Goal: Communication & Community: Answer question/provide support

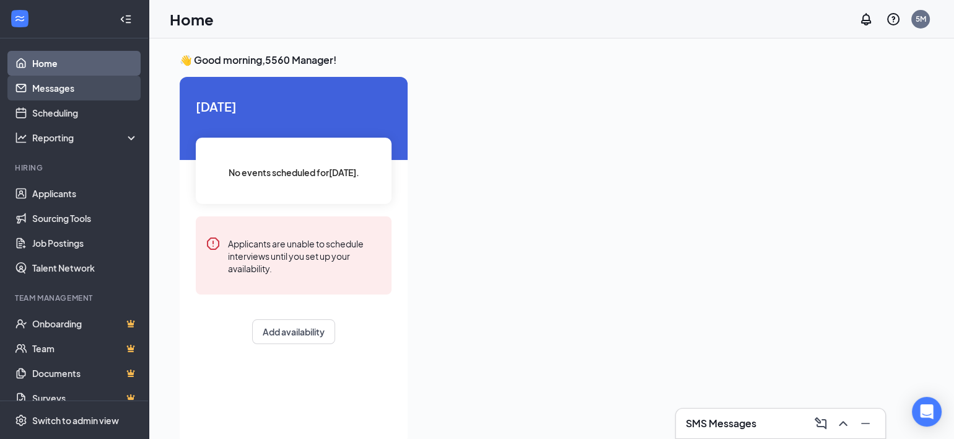
click at [56, 89] on link "Messages" at bounding box center [85, 88] width 106 height 25
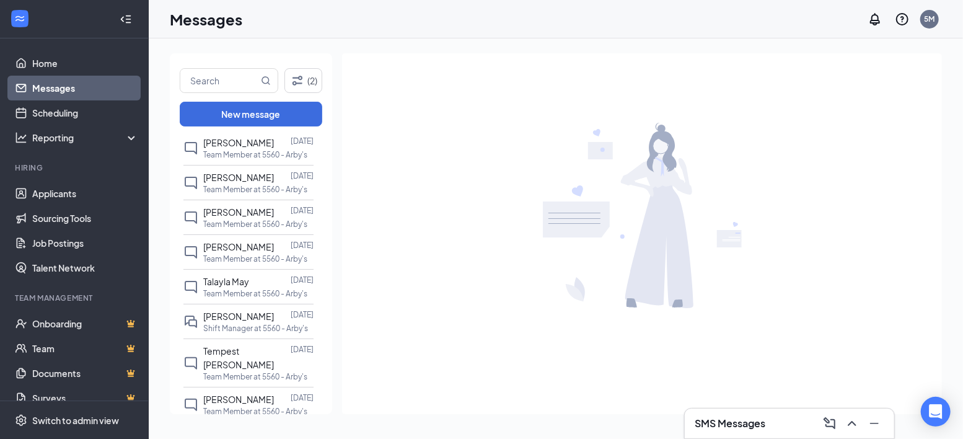
scroll to position [157, 0]
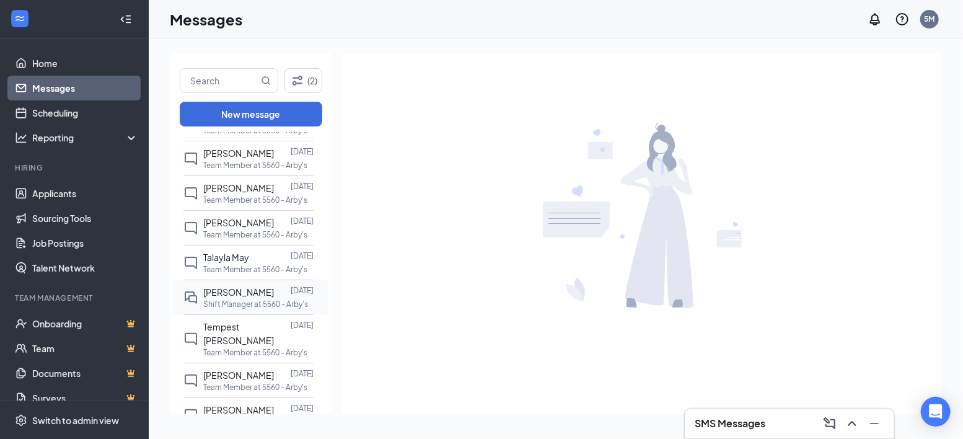
click at [225, 306] on p "Shift Manager at 5560 - Arby's" at bounding box center [255, 304] width 105 height 11
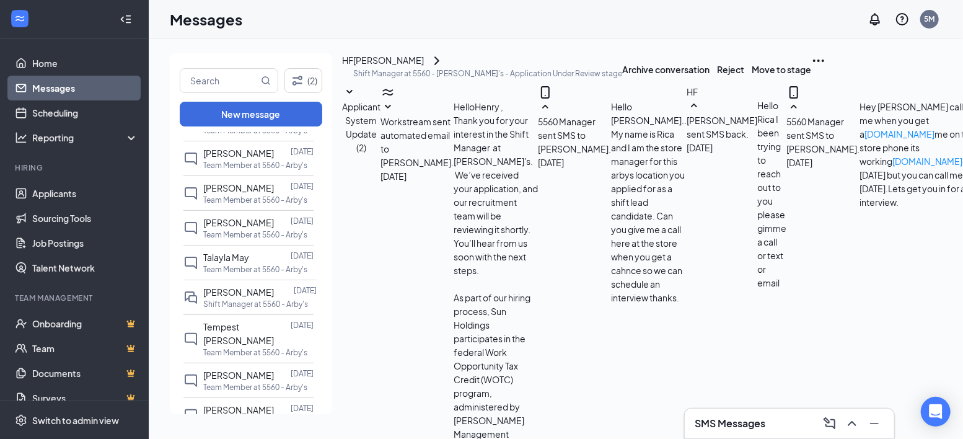
scroll to position [354, 0]
click at [221, 302] on p "Shift Manager at 5560 - Arby's" at bounding box center [255, 304] width 105 height 11
click at [224, 294] on span "[PERSON_NAME]" at bounding box center [238, 291] width 71 height 11
click at [353, 82] on div "HF" at bounding box center [347, 69] width 11 height 32
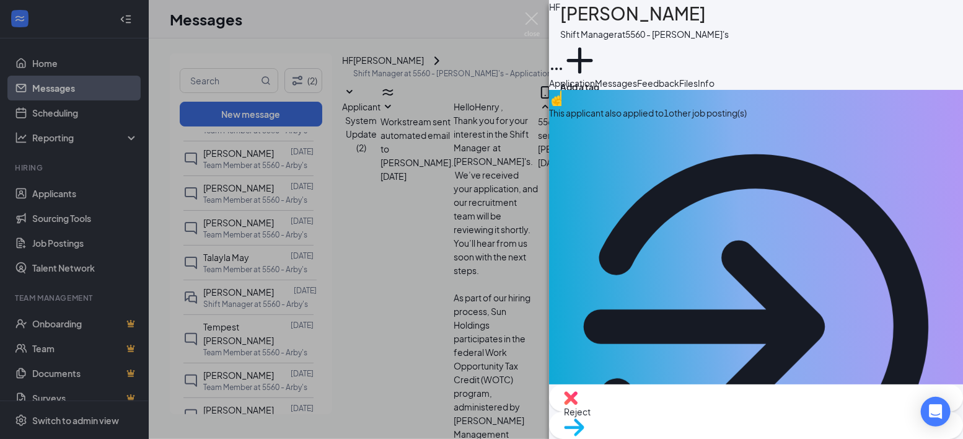
click at [637, 89] on span "Messages" at bounding box center [616, 82] width 42 height 11
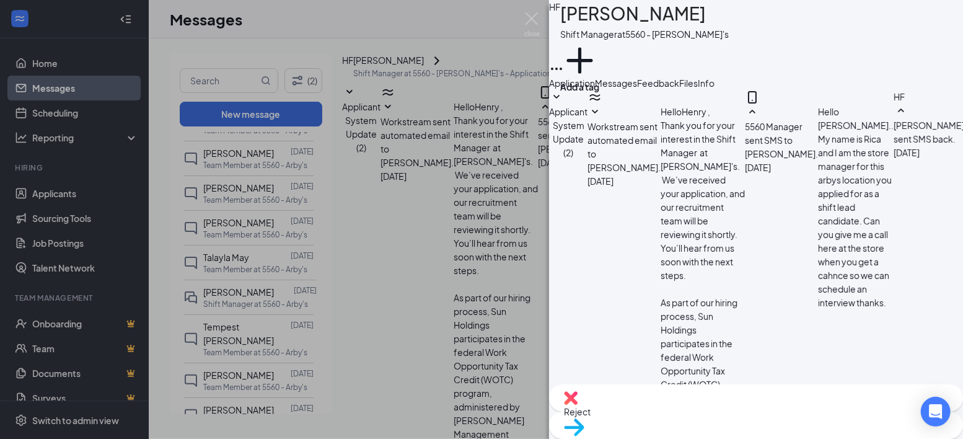
scroll to position [502, 0]
type textarea "Hello [PERSON_NAME] !! i would like to move forward with the hiring process if …"
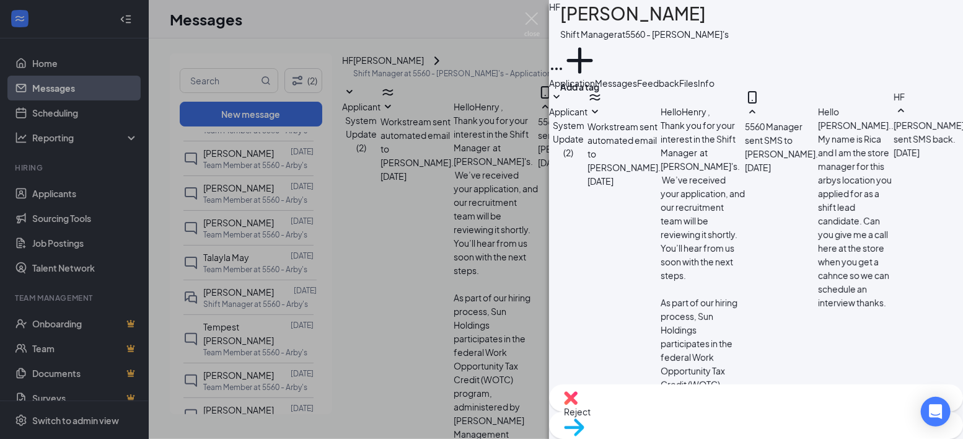
click at [386, 35] on div "HF [PERSON_NAME] Shift Manager at 5560 - [PERSON_NAME]'s Add a tag Application …" at bounding box center [481, 219] width 963 height 439
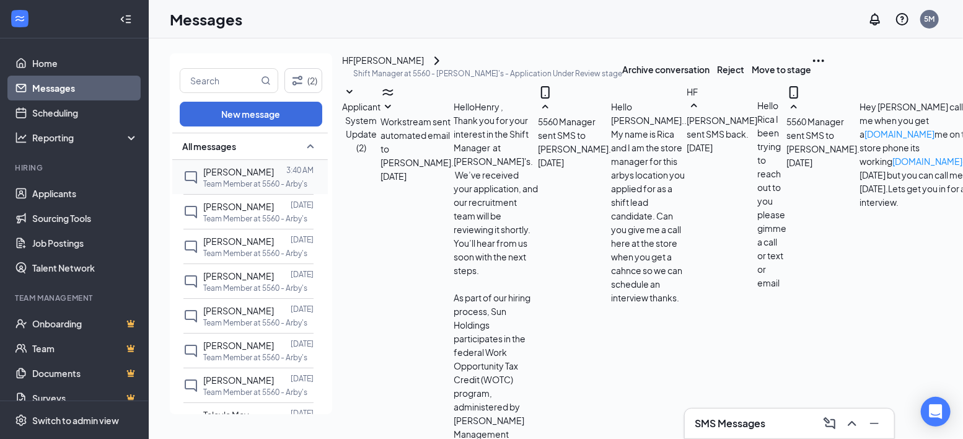
click at [247, 177] on div "[PERSON_NAME]" at bounding box center [238, 172] width 71 height 14
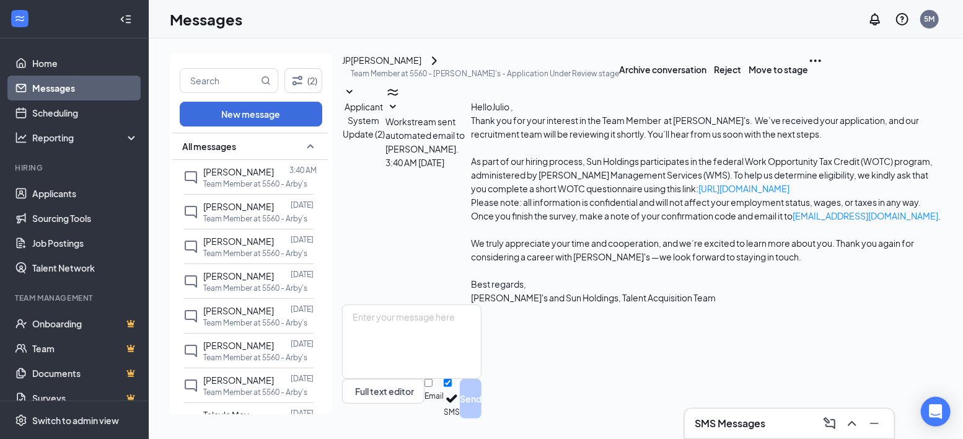
scroll to position [6, 0]
click at [351, 67] on div "JP" at bounding box center [346, 60] width 9 height 14
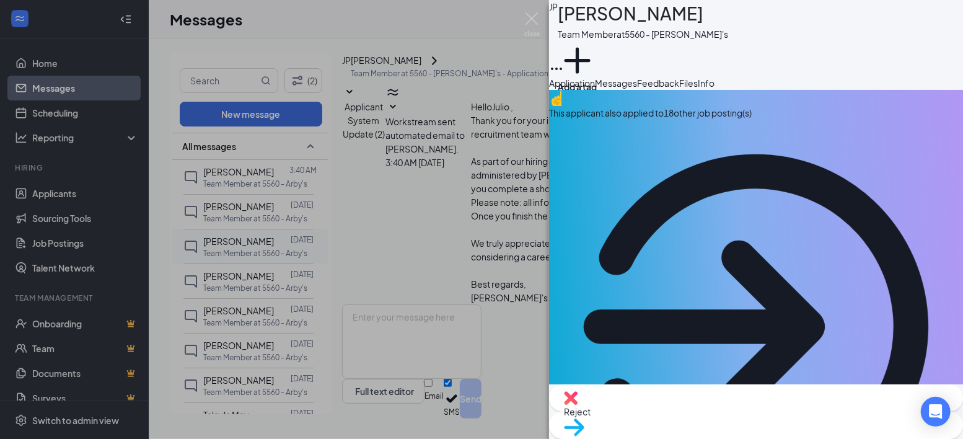
drag, startPoint x: 321, startPoint y: 214, endPoint x: 317, endPoint y: 240, distance: 26.3
click at [318, 240] on div "JP [PERSON_NAME] Team Member at 5560 - [PERSON_NAME]'s Add a tag Application Me…" at bounding box center [481, 219] width 963 height 439
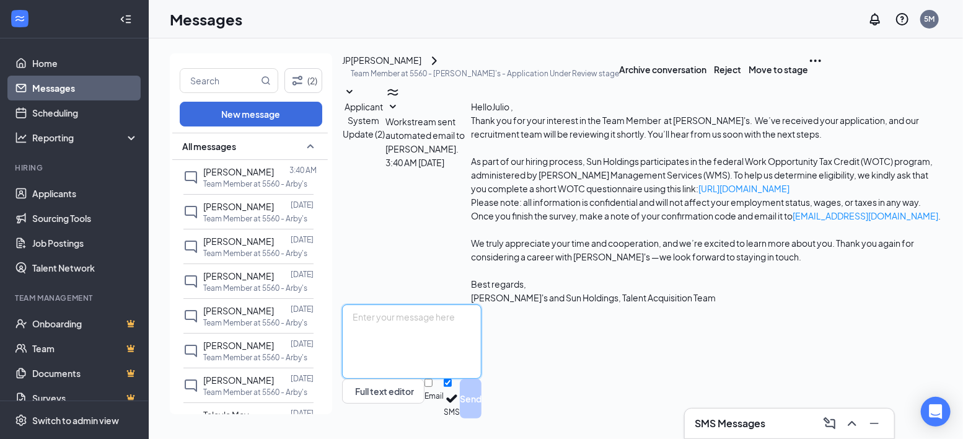
click at [405, 336] on textarea at bounding box center [411, 341] width 139 height 74
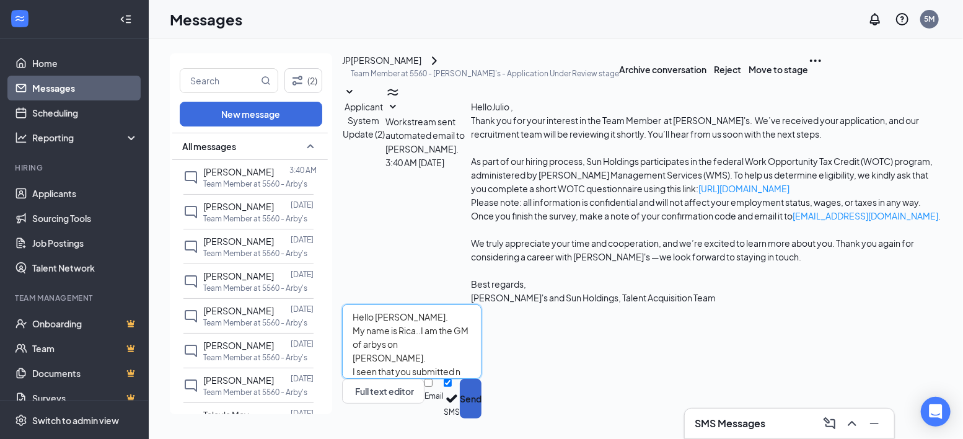
type textarea "Hello [PERSON_NAME]. My name is Rica..I am the GM of arbys on [PERSON_NAME]. I …"
click at [481, 394] on button "Send" at bounding box center [471, 399] width 22 height 40
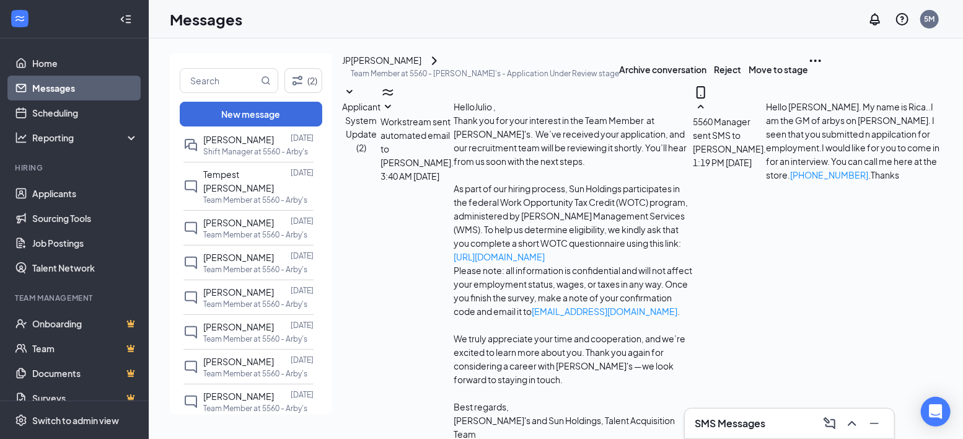
scroll to position [268, 0]
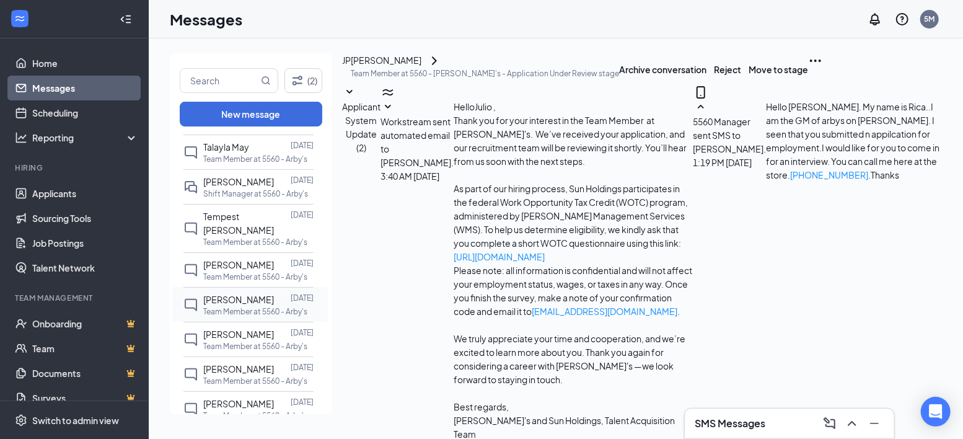
click at [252, 294] on span "[PERSON_NAME]" at bounding box center [238, 299] width 71 height 11
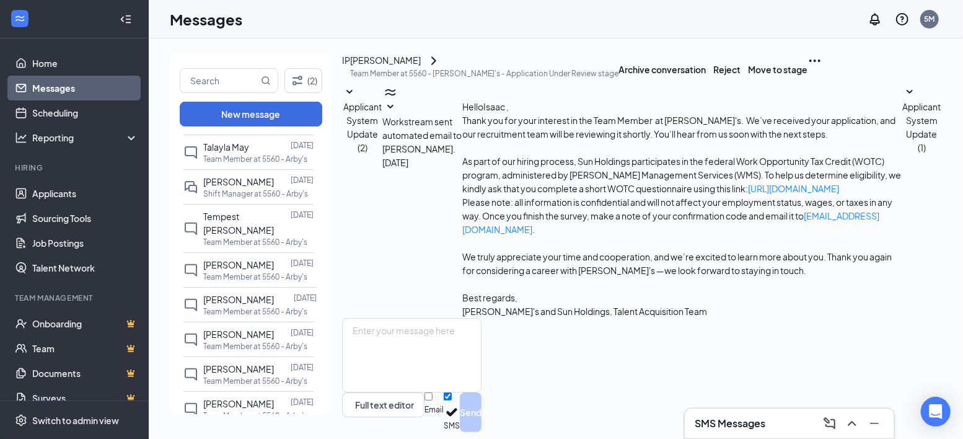
scroll to position [6, 0]
click at [407, 325] on textarea at bounding box center [411, 355] width 139 height 74
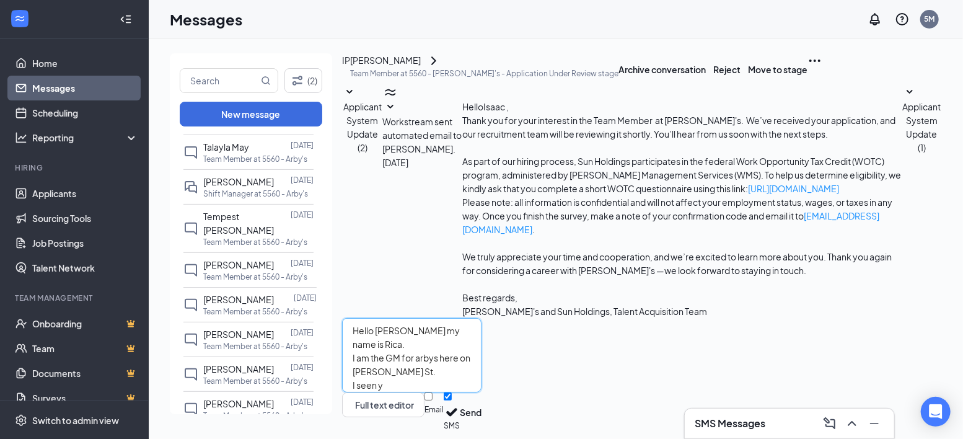
click at [407, 340] on textarea "Hello [PERSON_NAME] my name is Rica. I am the GM for arbys here on [PERSON_NAME…" at bounding box center [411, 355] width 139 height 74
click at [368, 338] on textarea "Hello [PERSON_NAME] my name is Rica. I am the GM for arbys here on [PERSON_NAME…" at bounding box center [411, 355] width 139 height 74
click at [481, 336] on textarea "Hello [PERSON_NAME] my name is Rica. I am the GM for arbys here on [PERSON_NAME…" at bounding box center [411, 355] width 139 height 74
type textarea "Hello [PERSON_NAME] my name is Rica. I am the GM for arbys here on [PERSON_NAME…"
click at [877, 397] on div "Minimize" at bounding box center [872, 392] width 35 height 14
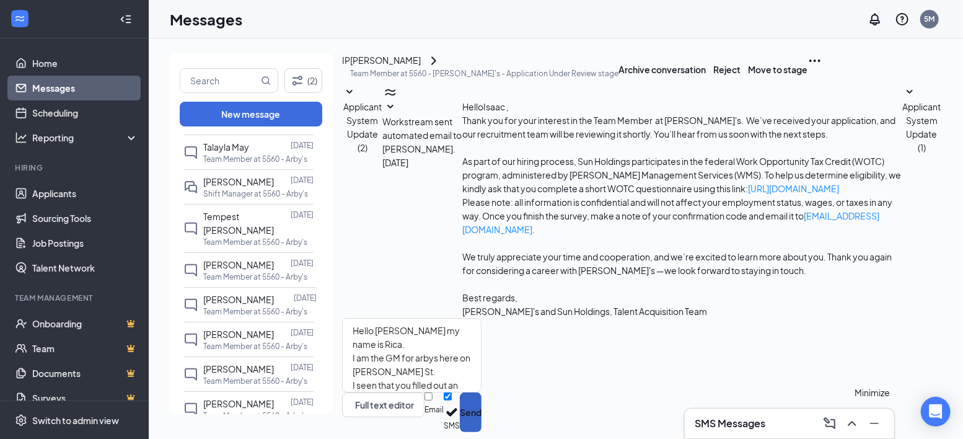
click at [481, 392] on button "Send" at bounding box center [471, 412] width 22 height 40
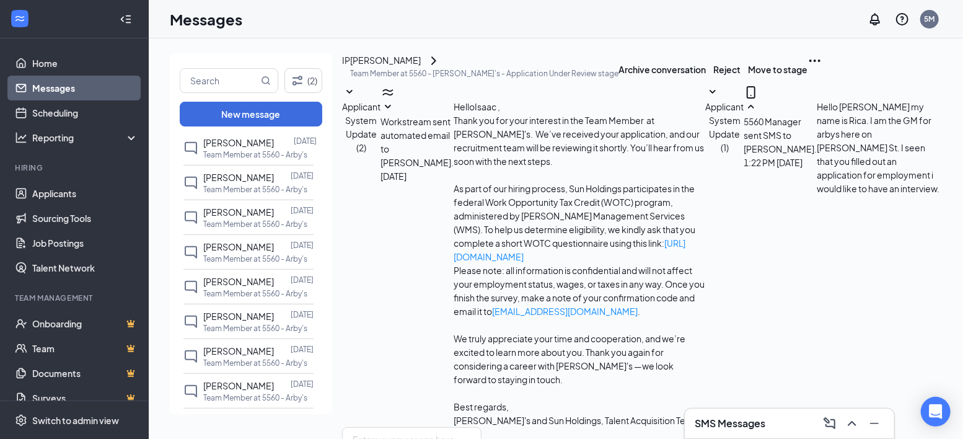
scroll to position [437, 0]
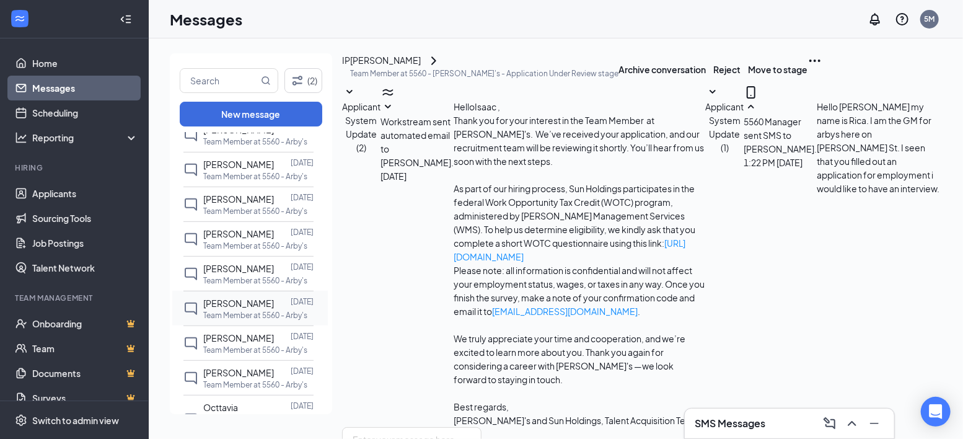
click at [263, 310] on p "Team Member at 5560 - Arby's" at bounding box center [255, 315] width 104 height 11
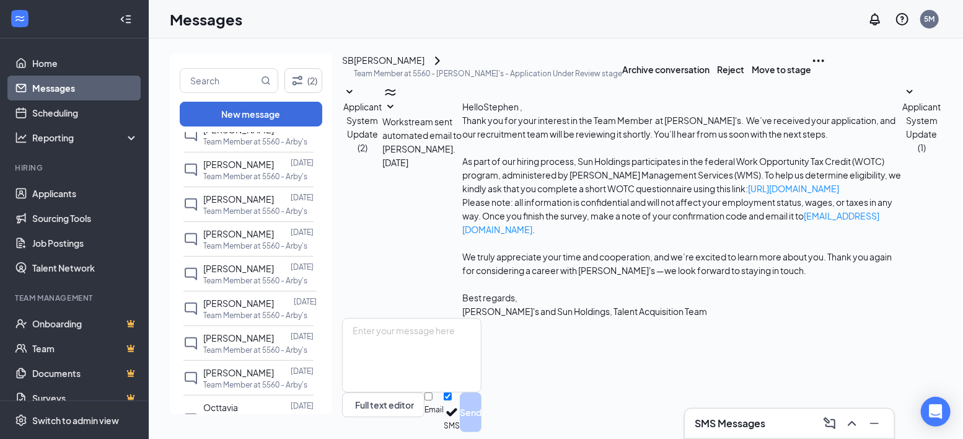
scroll to position [6, 0]
click at [424, 68] on div "[PERSON_NAME]" at bounding box center [389, 60] width 71 height 15
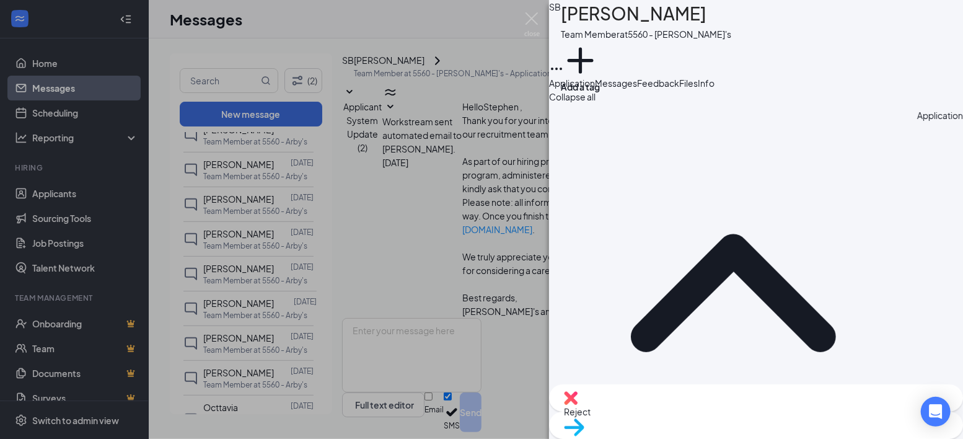
drag, startPoint x: 317, startPoint y: 299, endPoint x: 317, endPoint y: 308, distance: 9.3
click at [317, 308] on div "SB [PERSON_NAME] Team Member at 5560 - [PERSON_NAME]'s Add a tag Application Me…" at bounding box center [481, 219] width 963 height 439
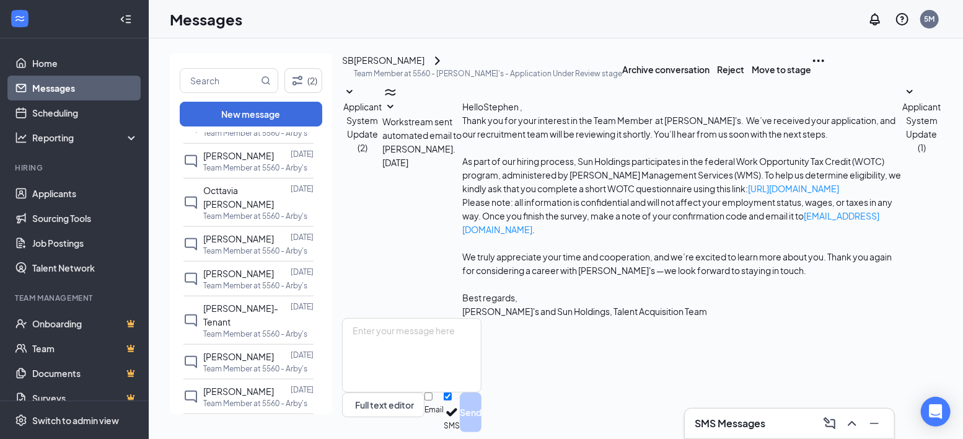
scroll to position [672, 0]
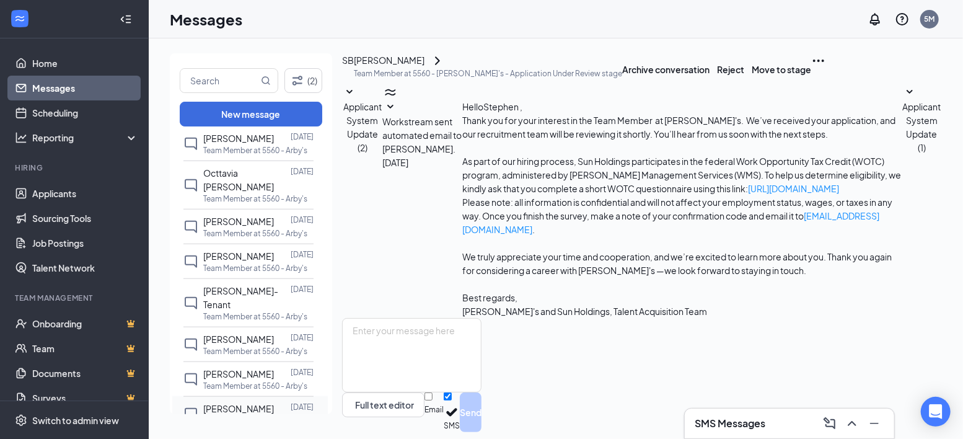
click at [229, 403] on span "[PERSON_NAME]" at bounding box center [238, 408] width 71 height 11
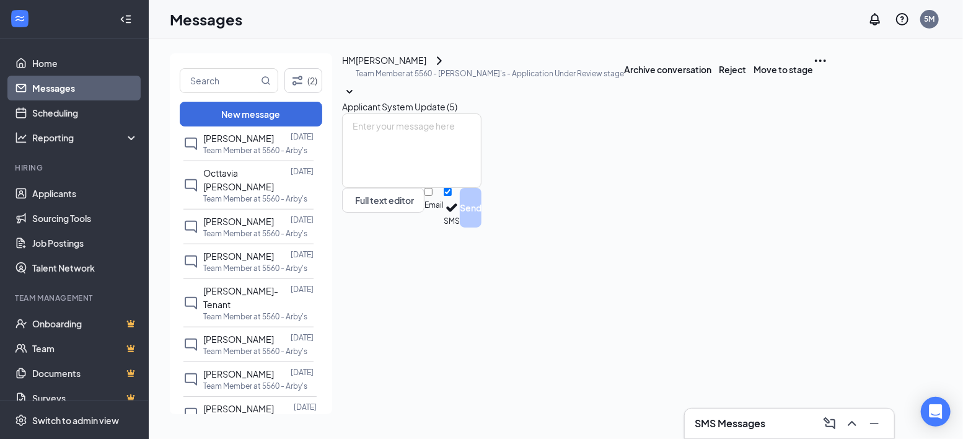
scroll to position [6, 0]
click at [426, 68] on div "[PERSON_NAME]" at bounding box center [391, 60] width 71 height 15
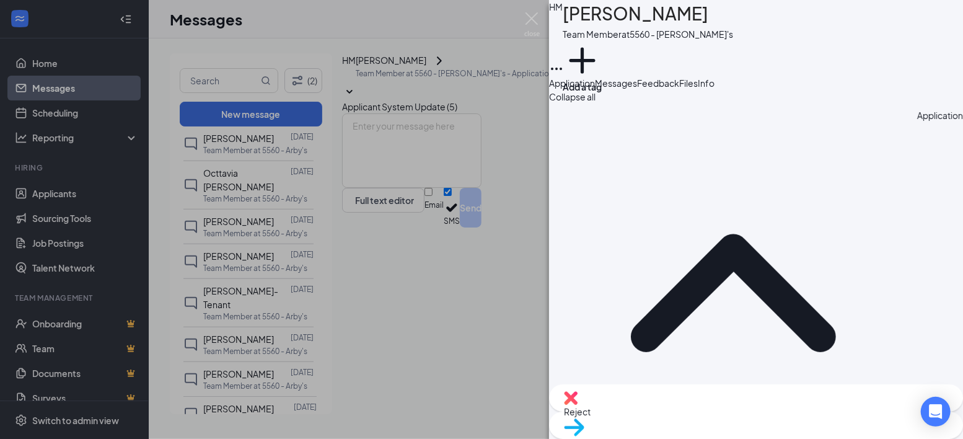
click at [255, 365] on div "HM [PERSON_NAME] Team Member at 5560 - [PERSON_NAME]'s Add a tag Application Me…" at bounding box center [481, 219] width 963 height 439
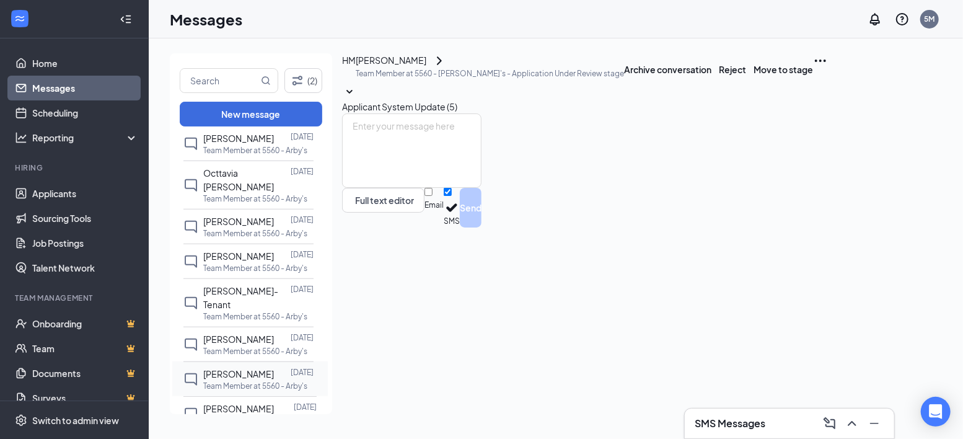
click at [216, 368] on span "[PERSON_NAME]" at bounding box center [238, 373] width 71 height 11
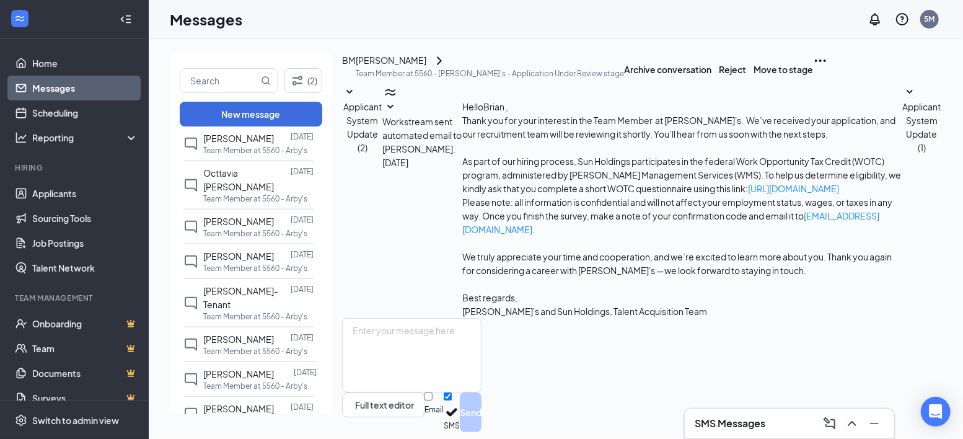
scroll to position [6, 0]
click at [421, 68] on div "[PERSON_NAME]" at bounding box center [391, 60] width 71 height 15
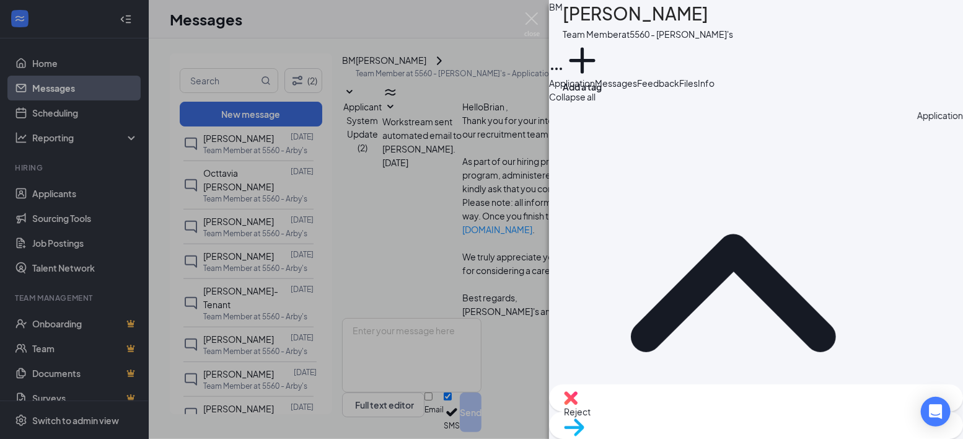
drag, startPoint x: 322, startPoint y: 365, endPoint x: 323, endPoint y: 358, distance: 6.9
click at [323, 358] on div "BM [PERSON_NAME] Team Member at 5560 - [PERSON_NAME]'s Add a tag Application Me…" at bounding box center [481, 219] width 963 height 439
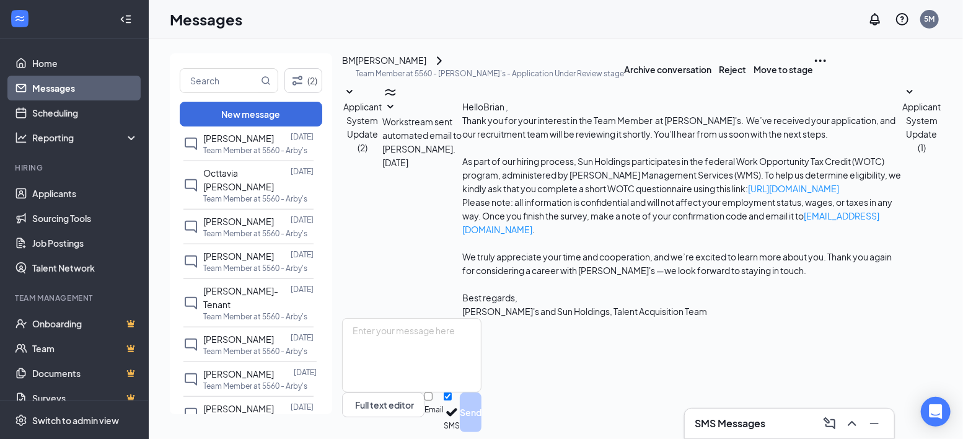
drag, startPoint x: 316, startPoint y: 363, endPoint x: 319, endPoint y: 349, distance: 14.6
click at [319, 349] on div "All messages [PERSON_NAME] 3:40 AM Team Member at 5560 - [PERSON_NAME]'s [PERSO…" at bounding box center [250, 275] width 156 height 284
drag, startPoint x: 317, startPoint y: 365, endPoint x: 322, endPoint y: 352, distance: 14.2
click at [322, 352] on div "All messages [PERSON_NAME] 3:40 AM Team Member at 5560 - [PERSON_NAME]'s [PERSO…" at bounding box center [250, 275] width 156 height 284
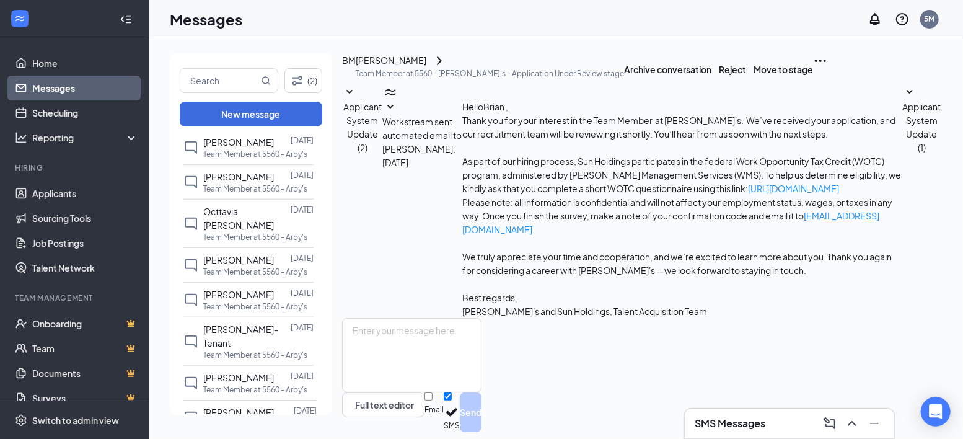
scroll to position [626, 0]
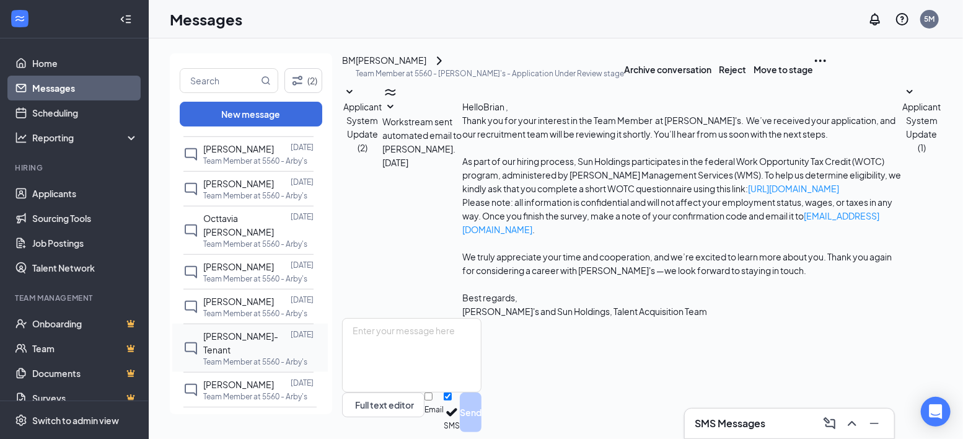
click at [255, 335] on div "[PERSON_NAME]-Tenant" at bounding box center [246, 342] width 87 height 27
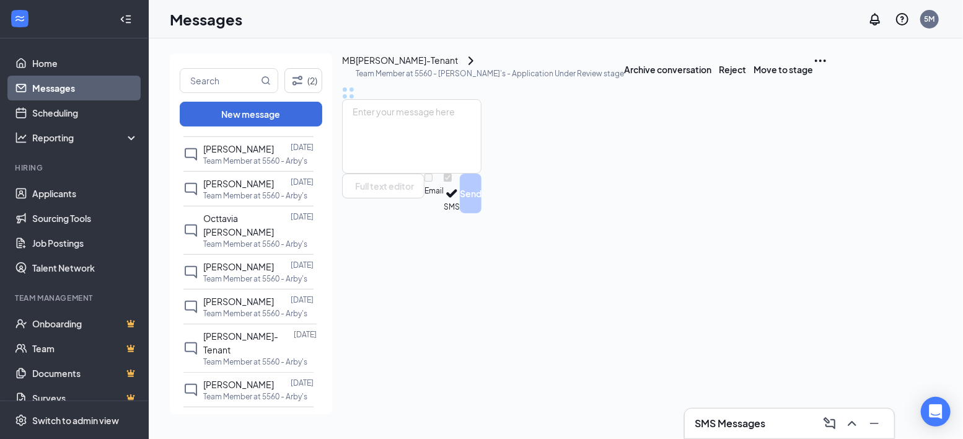
scroll to position [6, 0]
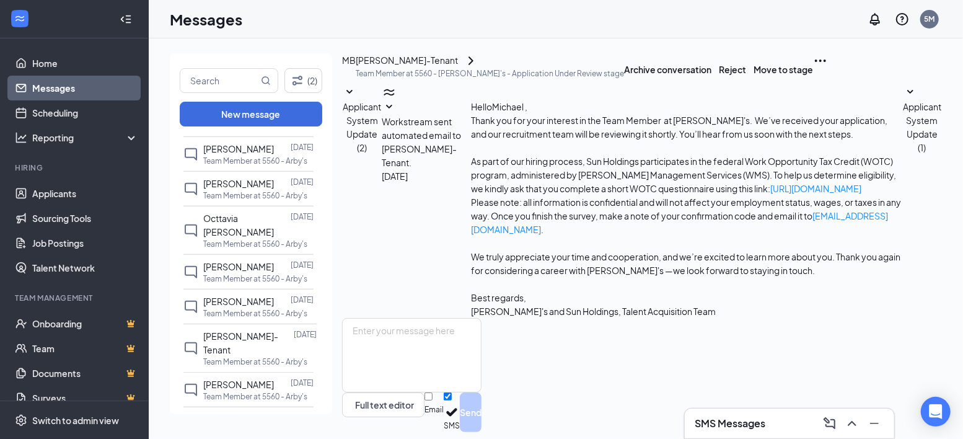
click at [230, 339] on span "[PERSON_NAME]-Tenant" at bounding box center [240, 342] width 75 height 25
click at [226, 330] on span "[PERSON_NAME]-Tenant" at bounding box center [240, 342] width 75 height 25
click at [407, 68] on div "[PERSON_NAME]-Tenant" at bounding box center [407, 60] width 102 height 15
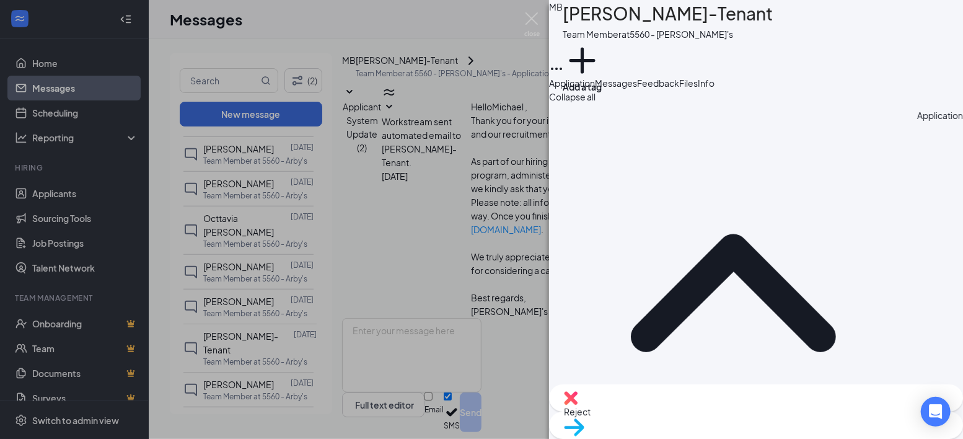
drag, startPoint x: 315, startPoint y: 330, endPoint x: 317, endPoint y: 323, distance: 6.5
click at [317, 323] on div "MB [PERSON_NAME]-Tenant Team Member at 5560 - [PERSON_NAME]'s Add a tag Applica…" at bounding box center [481, 219] width 963 height 439
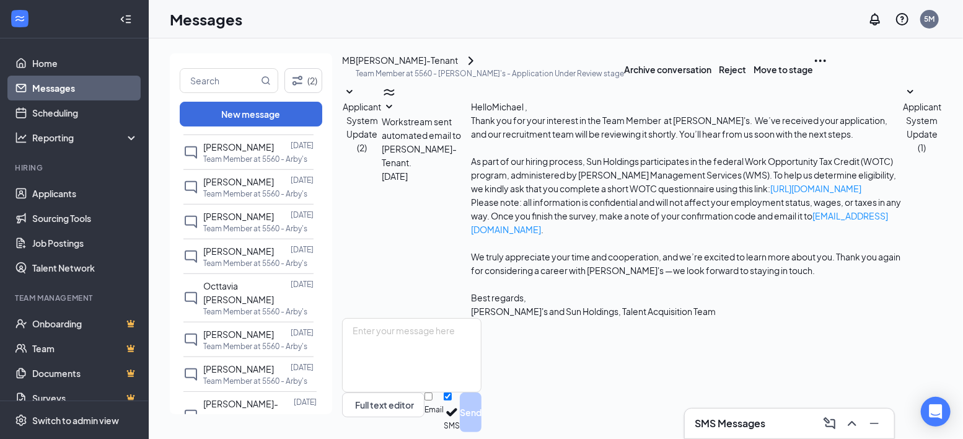
scroll to position [493, 0]
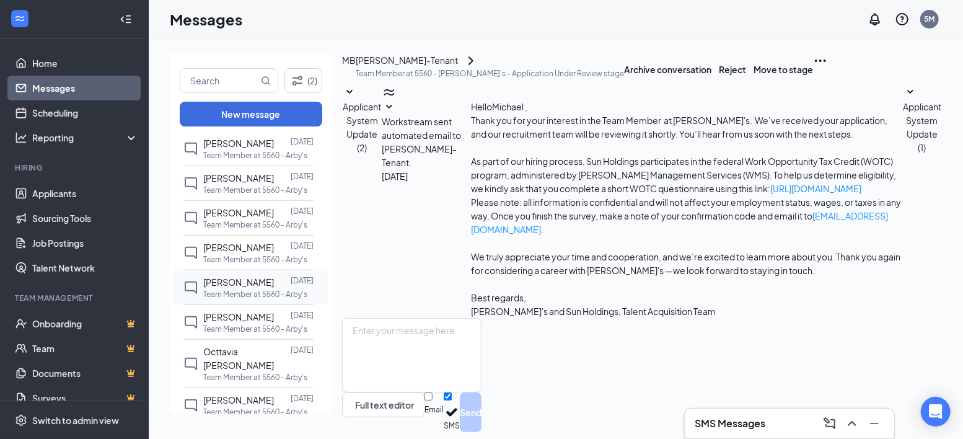
click at [253, 276] on span "[PERSON_NAME]" at bounding box center [238, 281] width 71 height 11
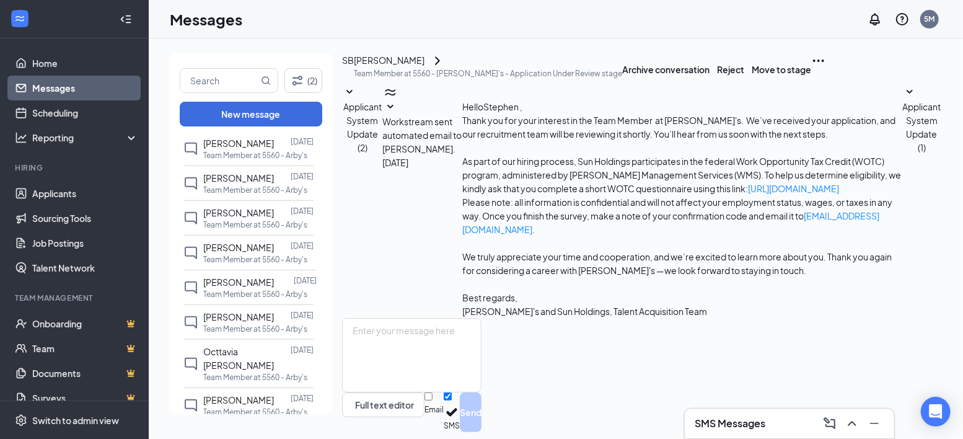
scroll to position [6, 0]
click at [417, 68] on div "[PERSON_NAME]" at bounding box center [389, 60] width 71 height 15
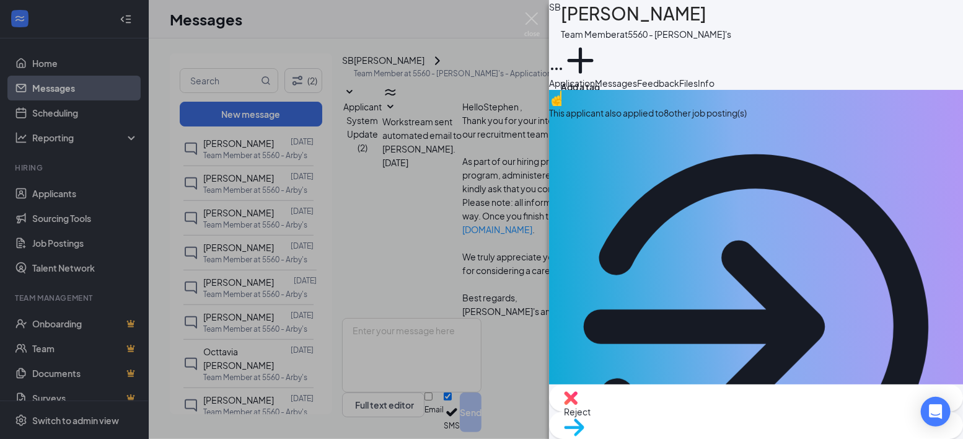
click at [451, 141] on div "SB [PERSON_NAME] Team Member at 5560 - [PERSON_NAME]'s Add a tag Application Me…" at bounding box center [481, 219] width 963 height 439
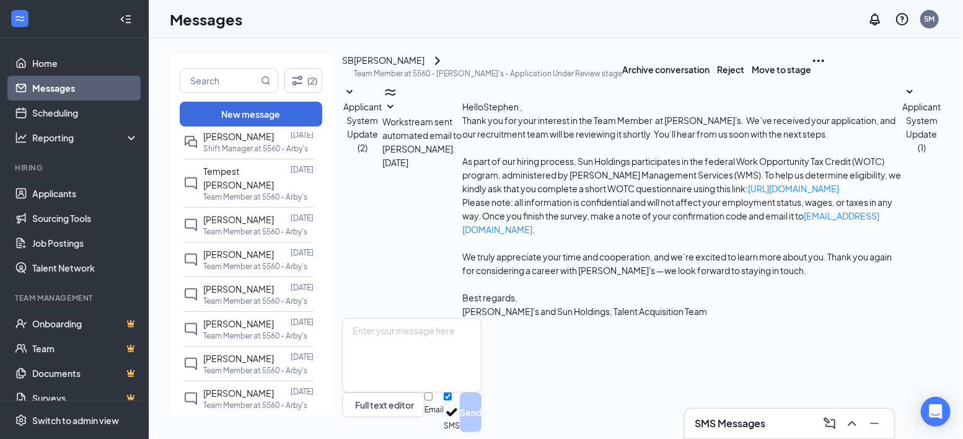
scroll to position [304, 0]
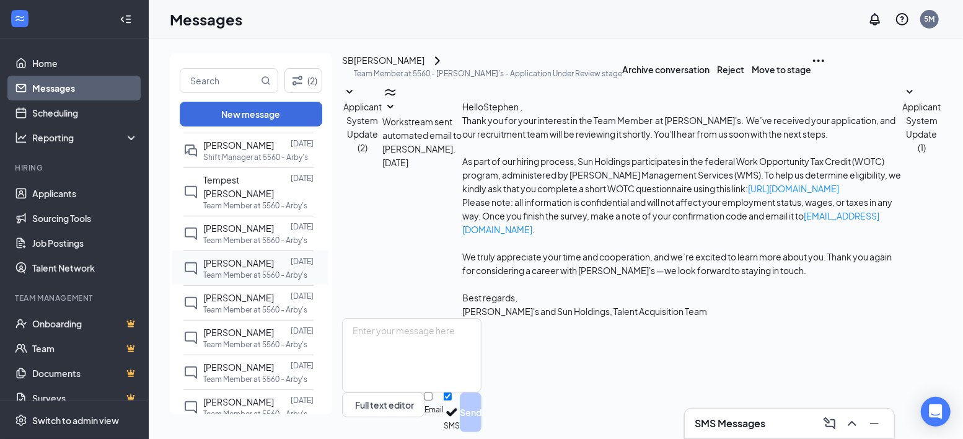
click at [228, 257] on span "[PERSON_NAME]" at bounding box center [238, 262] width 71 height 11
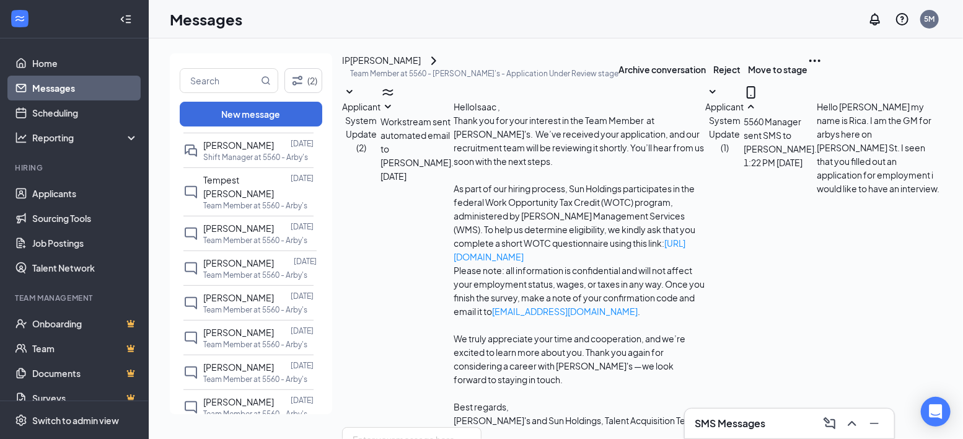
scroll to position [29, 0]
click at [403, 68] on div "[PERSON_NAME]" at bounding box center [385, 60] width 71 height 15
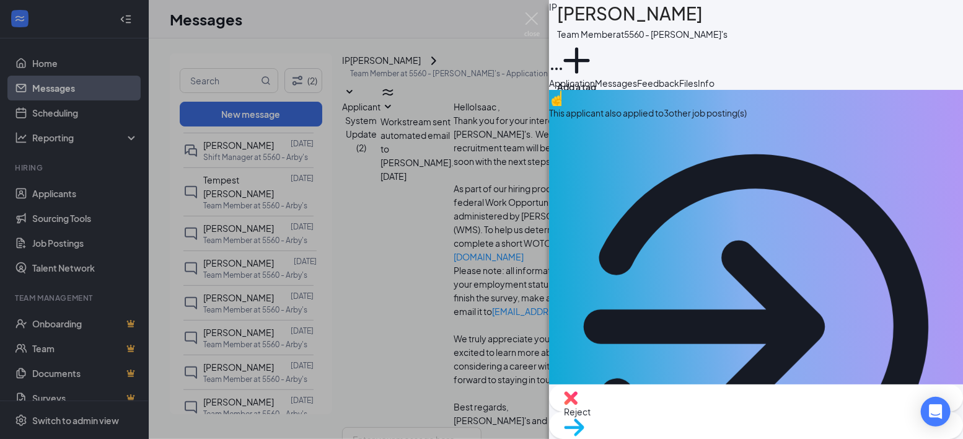
click at [412, 165] on div "IP [PERSON_NAME] Team Member at 5560 - [PERSON_NAME]'s Add a tag Application Me…" at bounding box center [481, 219] width 963 height 439
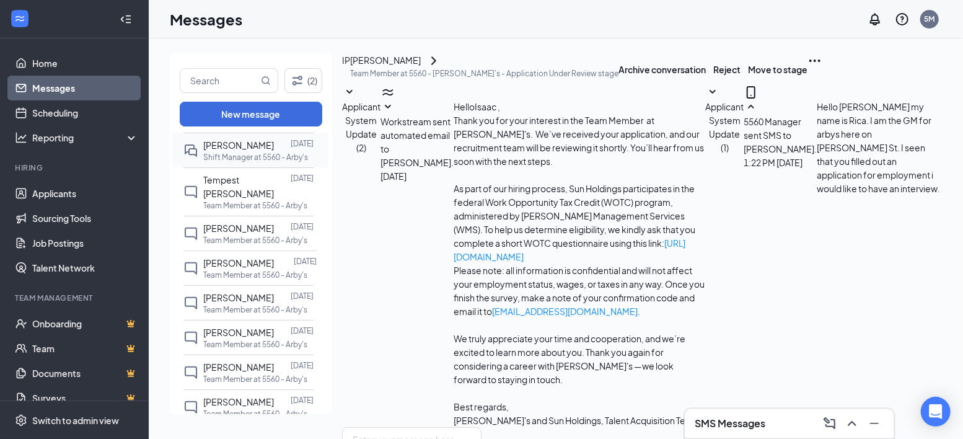
click at [276, 162] on div "[PERSON_NAME] [DATE] Shift Manager at 5560 - [PERSON_NAME]'s" at bounding box center [248, 150] width 130 height 35
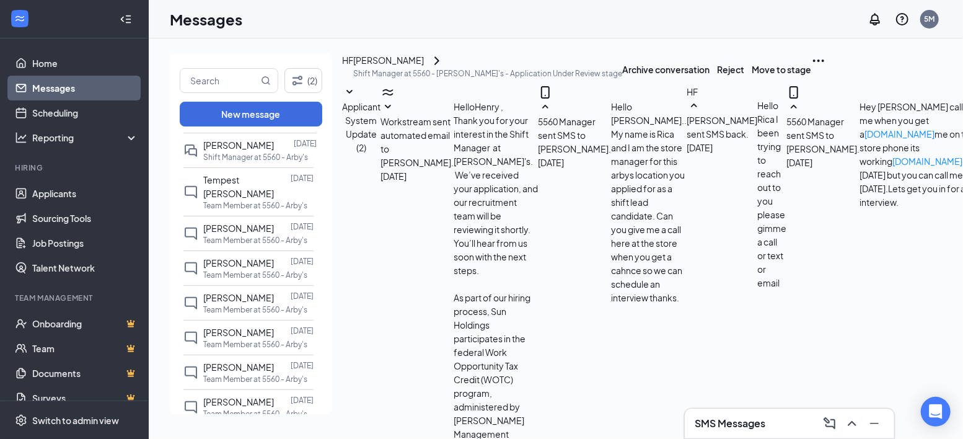
scroll to position [286, 0]
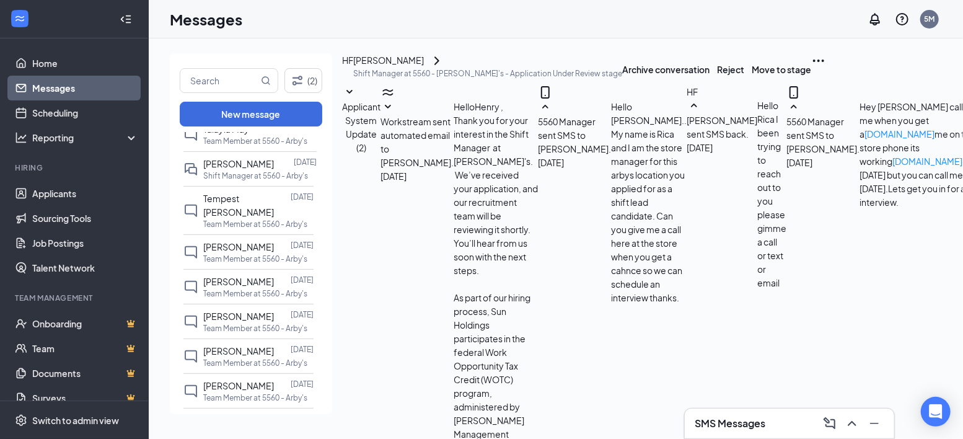
click at [424, 68] on div "[PERSON_NAME]" at bounding box center [388, 60] width 71 height 15
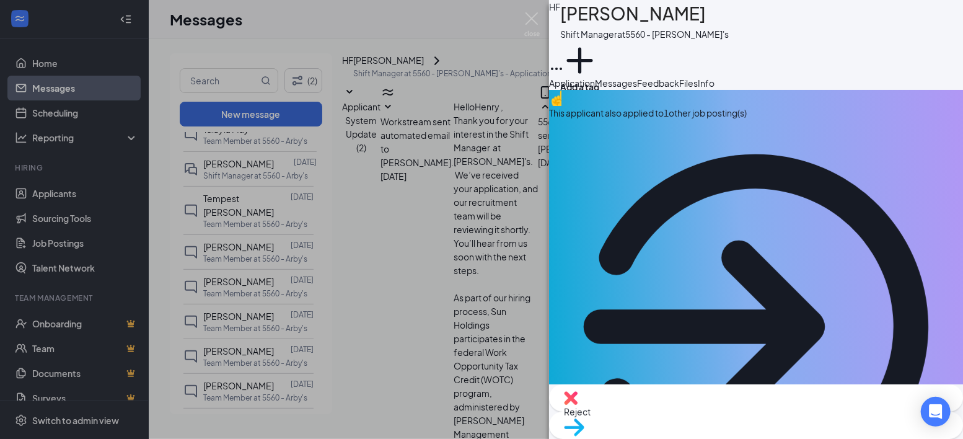
click at [421, 144] on div "HF [PERSON_NAME] Shift Manager at 5560 - [PERSON_NAME]'s Add a tag Application …" at bounding box center [481, 219] width 963 height 439
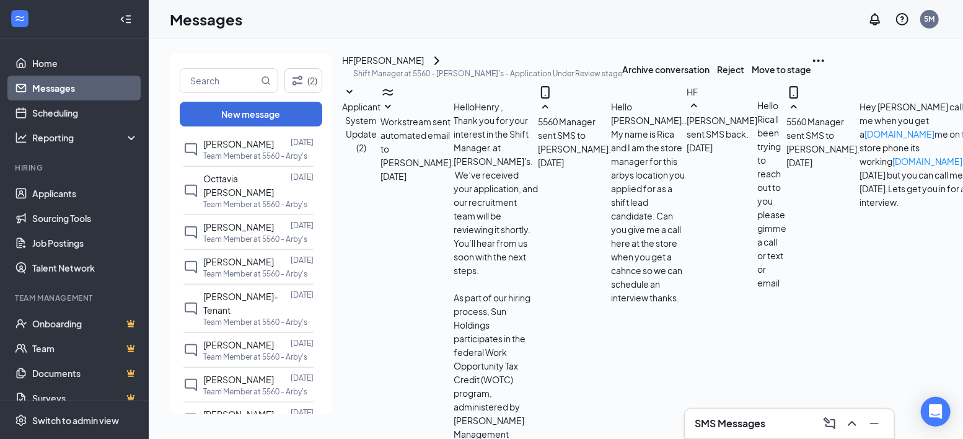
scroll to position [672, 0]
